Goal: Information Seeking & Learning: Learn about a topic

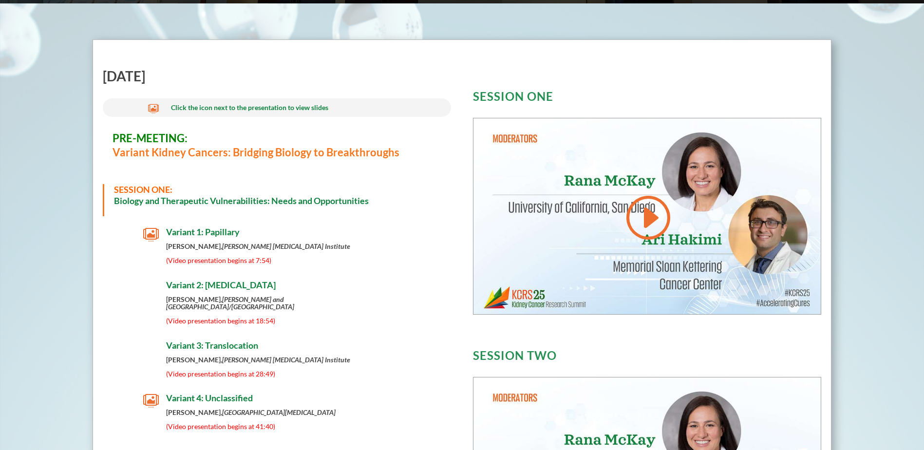
scroll to position [351, 0]
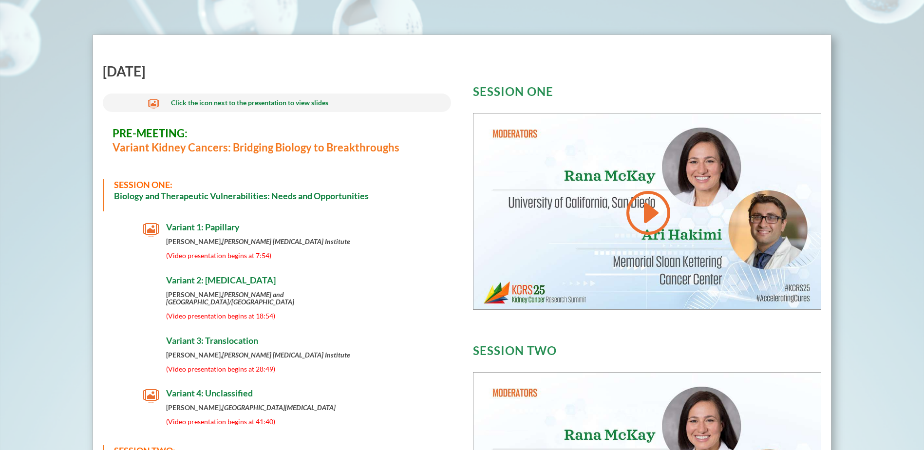
click at [214, 226] on span "Variant 1: Papillary" at bounding box center [203, 227] width 74 height 11
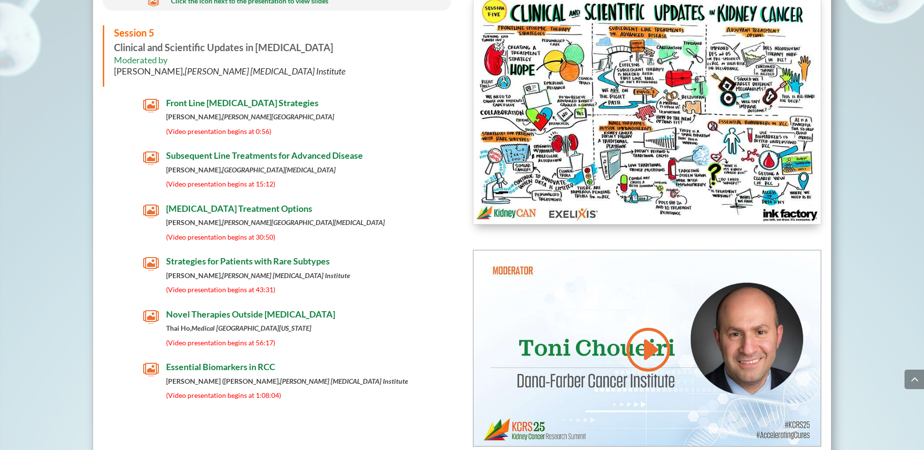
scroll to position [4170, 0]
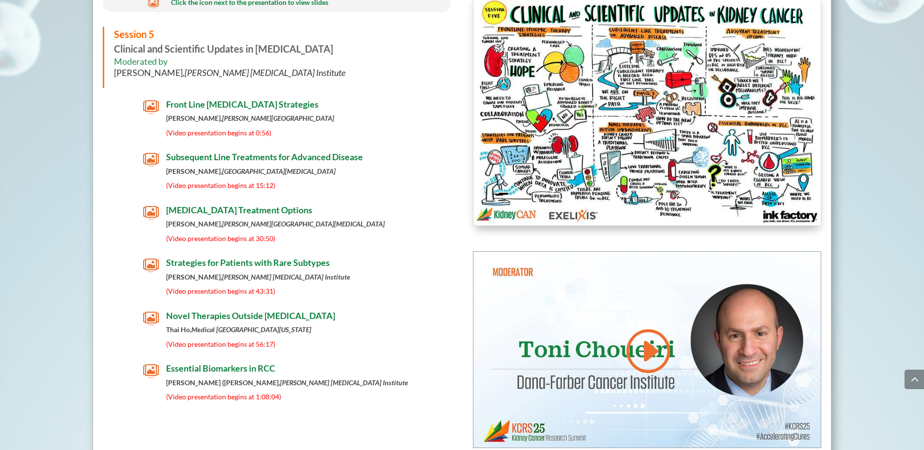
click at [274, 102] on span "Front Line [MEDICAL_DATA] Strategies" at bounding box center [242, 104] width 152 height 11
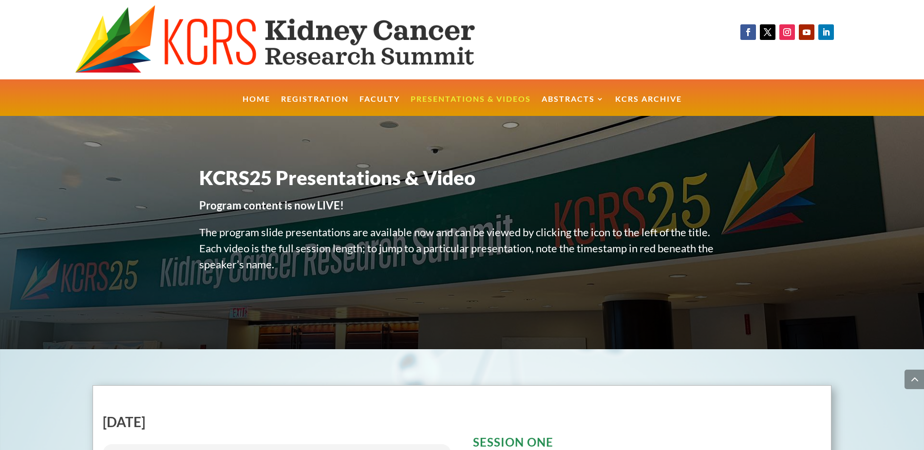
scroll to position [4170, 0]
